Goal: Information Seeking & Learning: Learn about a topic

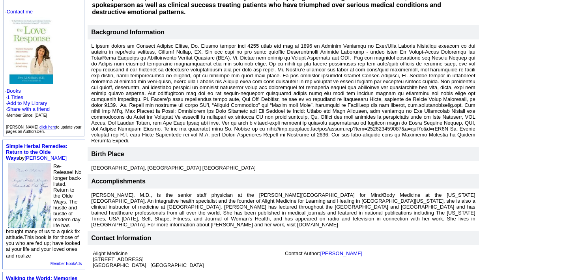
scroll to position [84, 0]
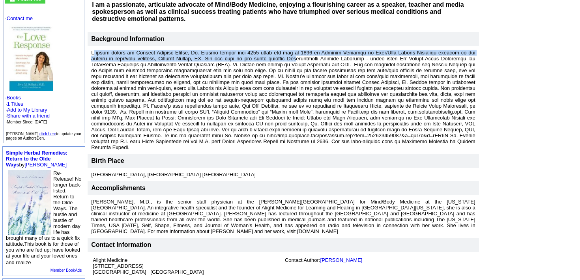
drag, startPoint x: 189, startPoint y: 45, endPoint x: 266, endPoint y: 53, distance: 76.9
click at [266, 53] on font at bounding box center [283, 100] width 384 height 101
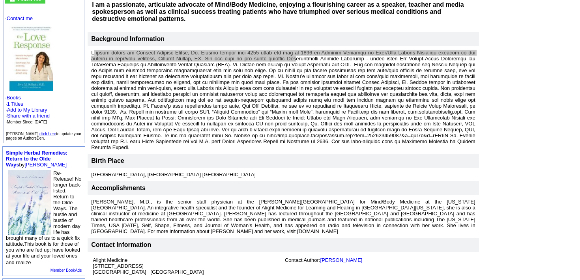
click at [268, 58] on html at bounding box center [278, 61] width 20 height 13
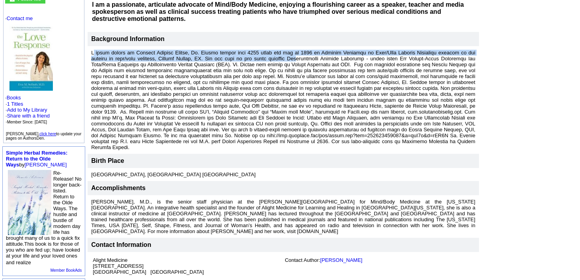
click at [117, 78] on font at bounding box center [283, 100] width 384 height 101
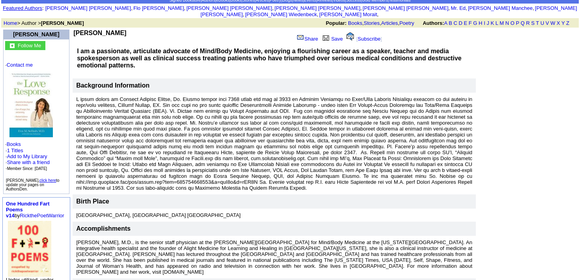
scroll to position [43, 0]
